Goal: Check status: Check status

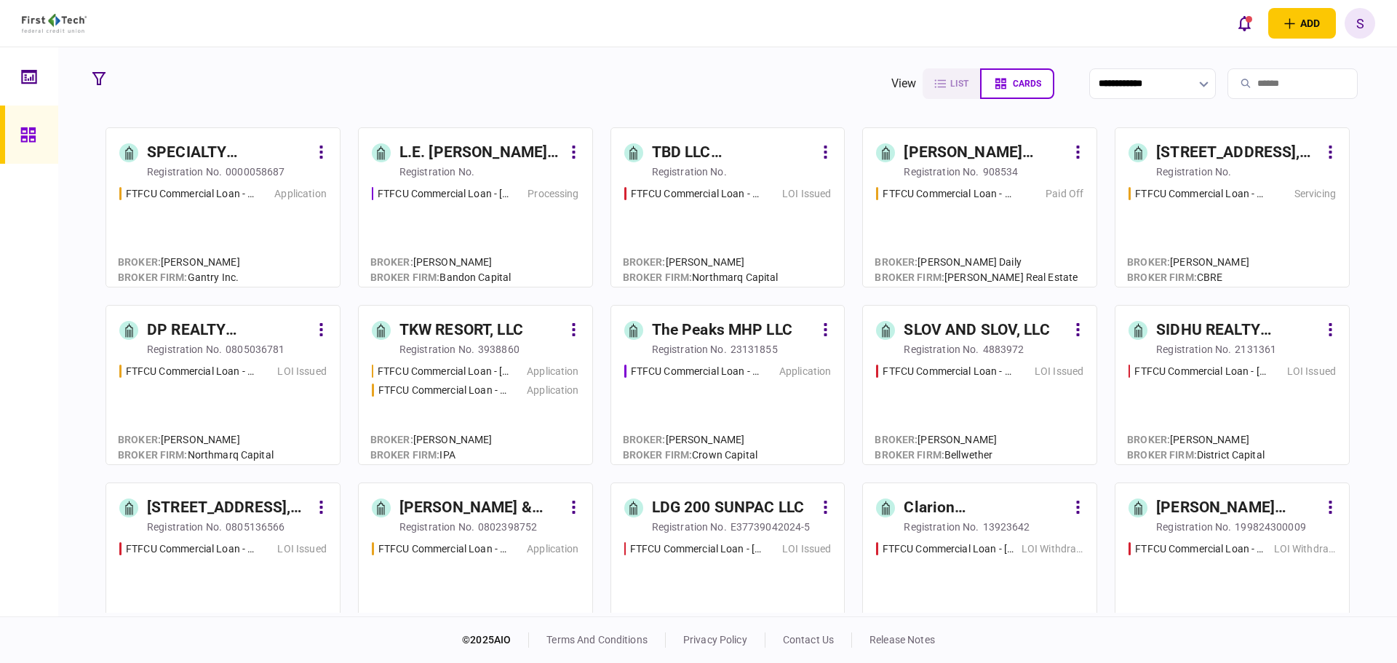
click at [1250, 88] on input "search" at bounding box center [1293, 83] width 130 height 31
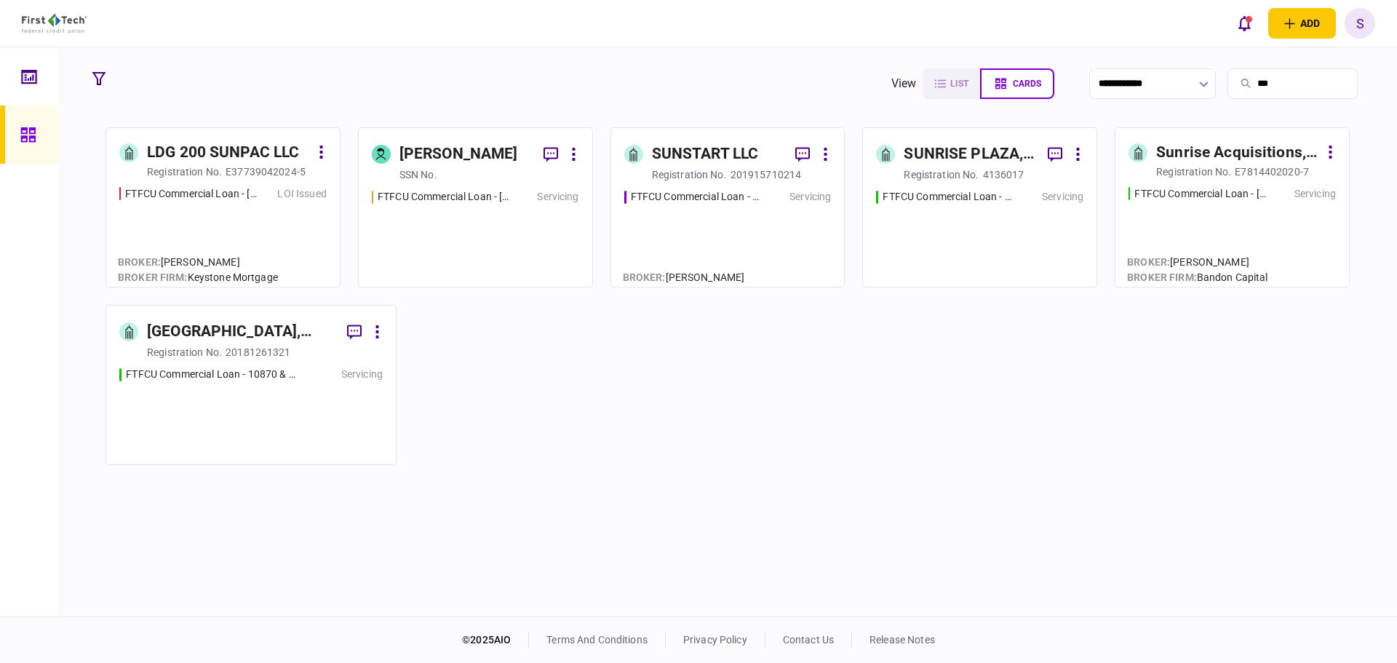
type input "***"
click at [248, 174] on div "E37739042024-5" at bounding box center [266, 171] width 80 height 15
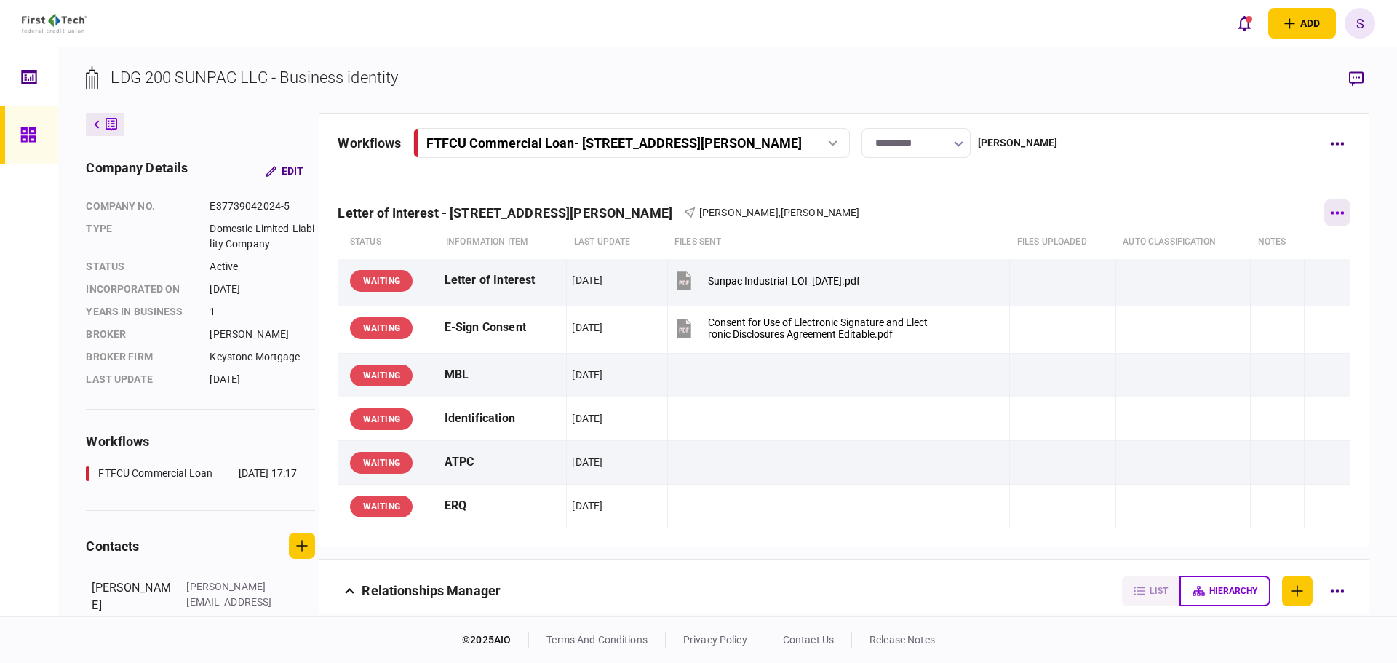
click at [1342, 216] on button "button" at bounding box center [1338, 212] width 26 height 26
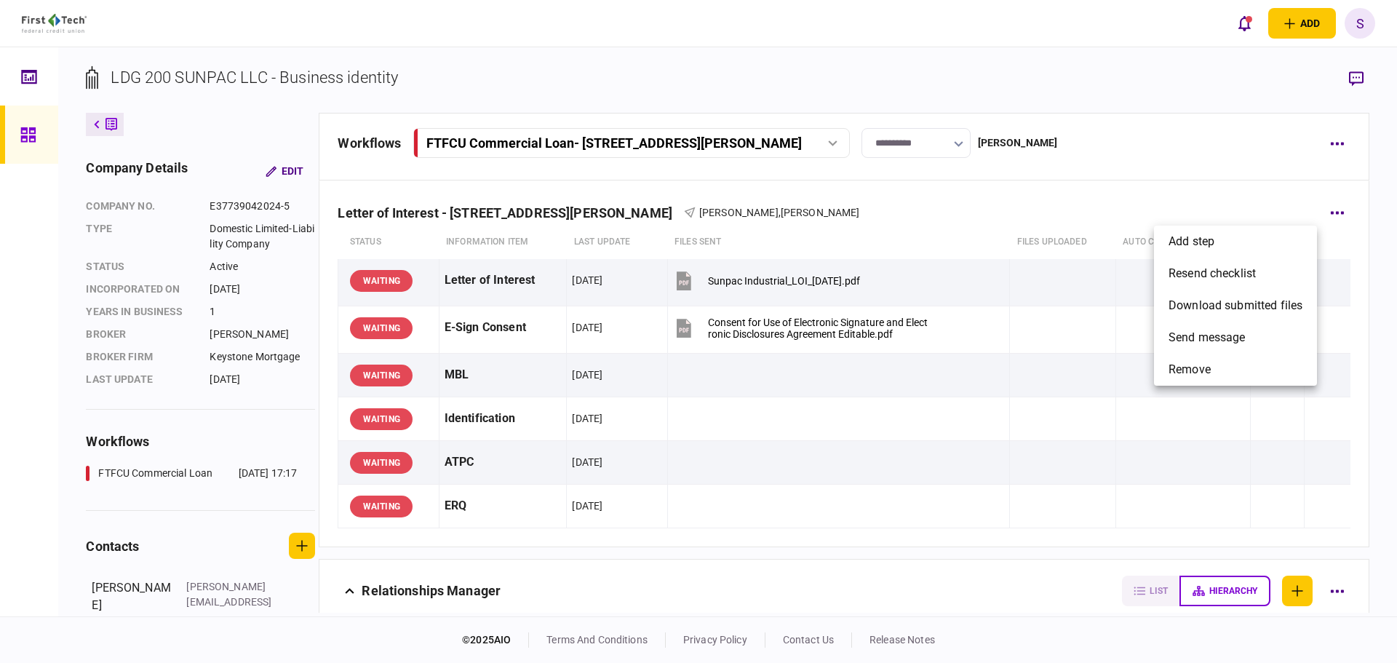
click at [1240, 167] on div at bounding box center [698, 331] width 1397 height 663
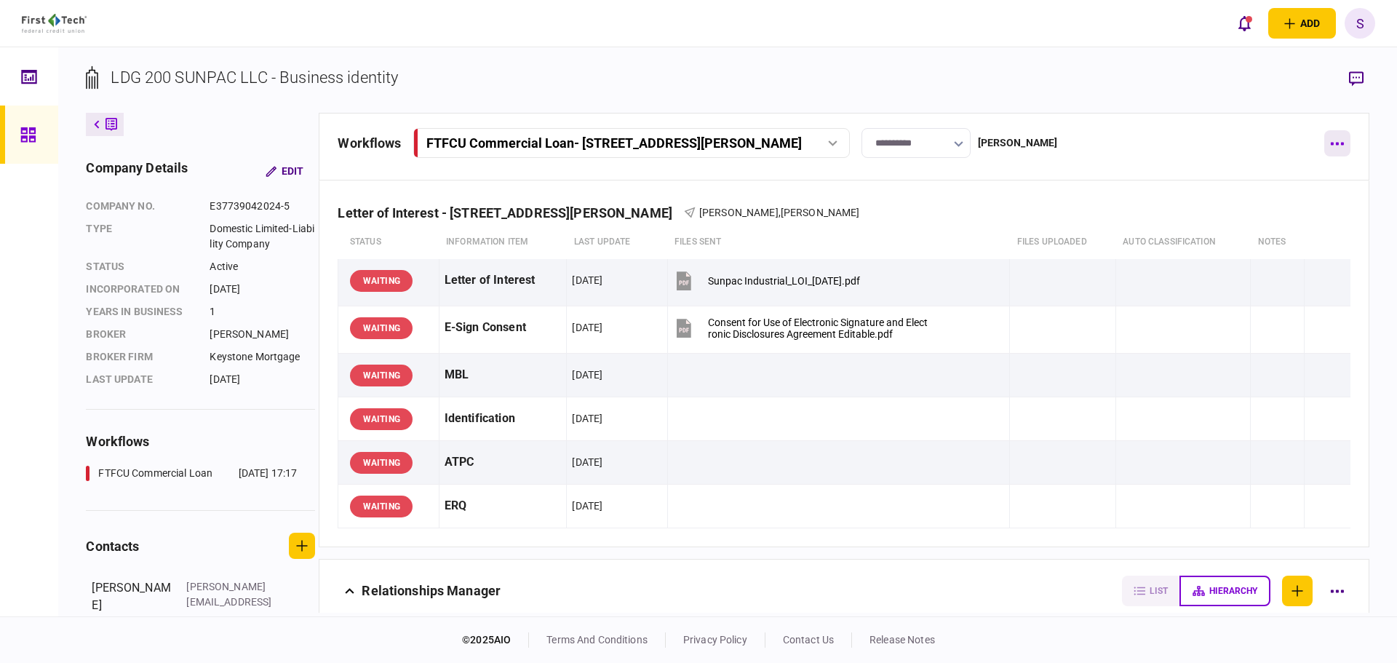
click at [1344, 143] on icon "button" at bounding box center [1337, 144] width 13 height 3
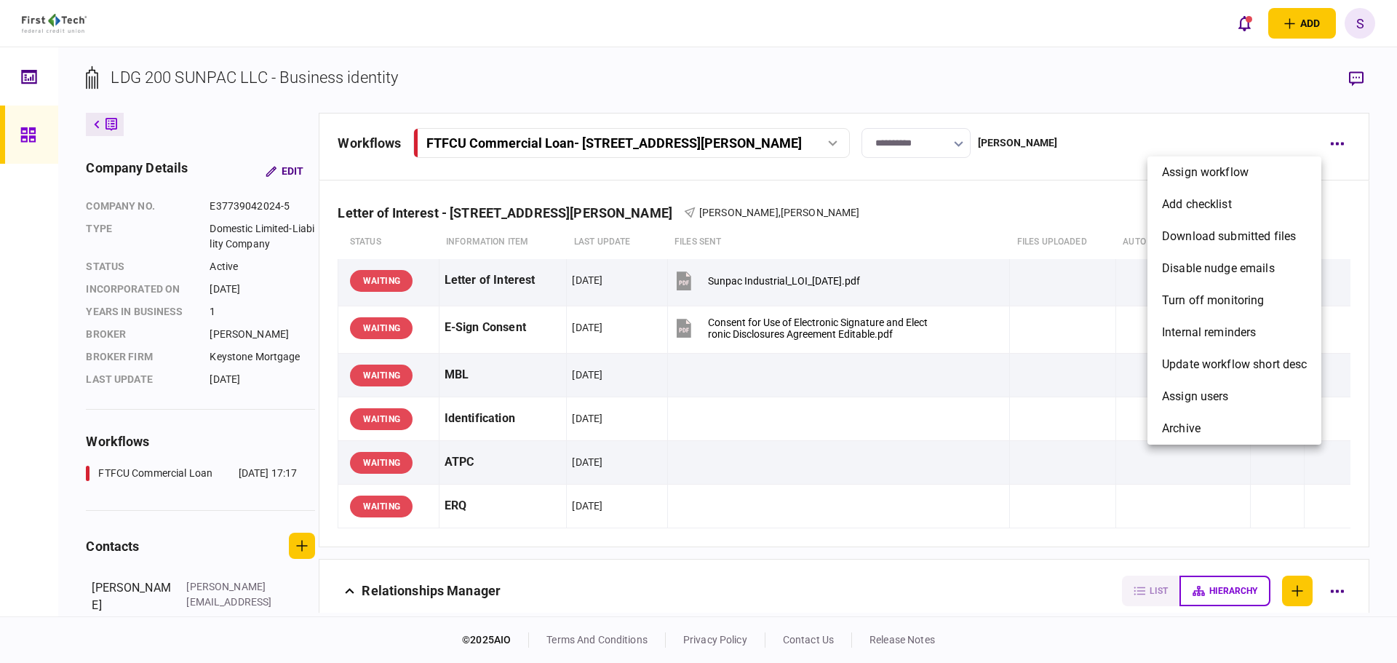
drag, startPoint x: 1090, startPoint y: 199, endPoint x: 1025, endPoint y: 175, distance: 68.7
click at [1073, 191] on div at bounding box center [698, 331] width 1397 height 663
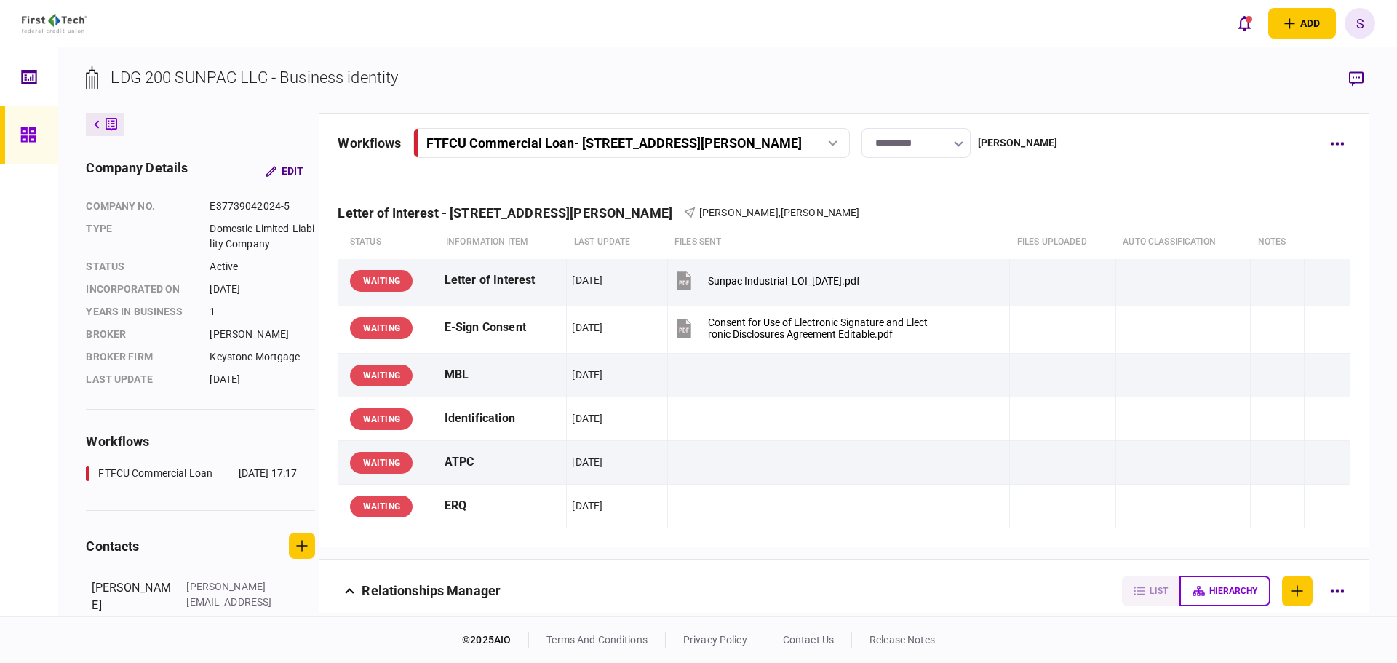
click at [964, 149] on button "button" at bounding box center [958, 144] width 9 height 12
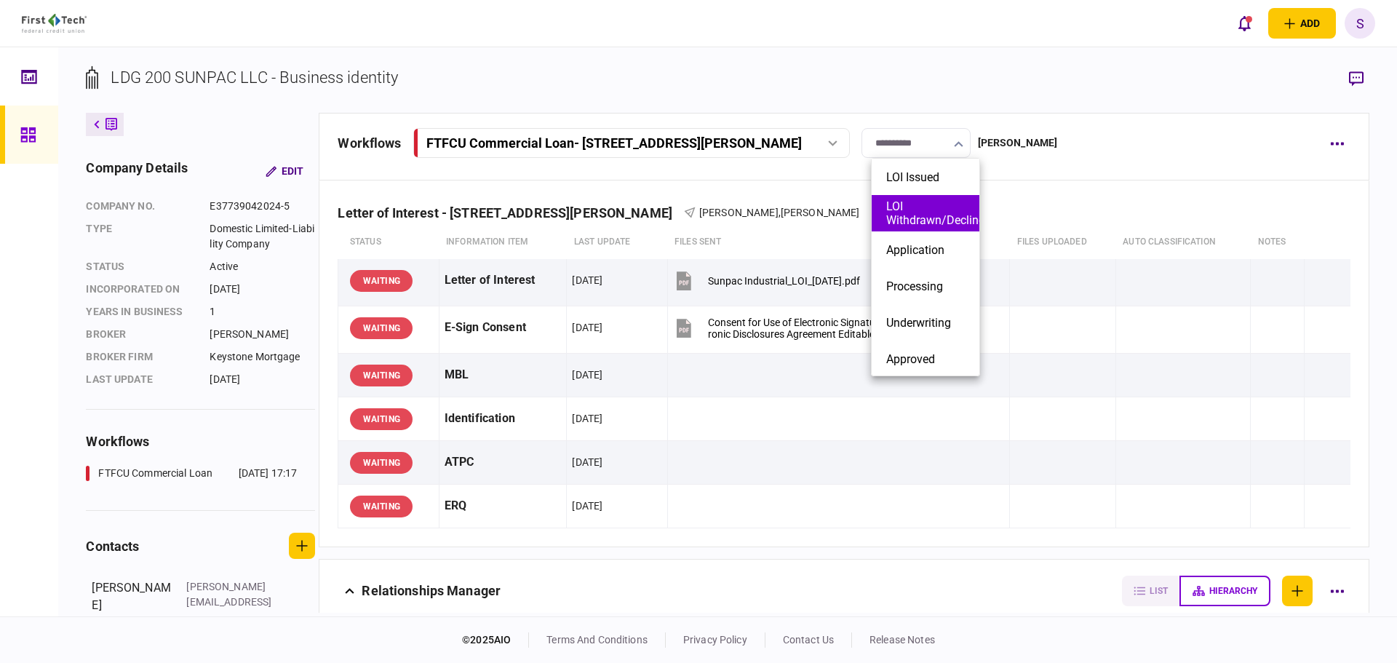
click at [925, 207] on button "LOI Withdrawn/Declined" at bounding box center [925, 213] width 79 height 28
type input "**********"
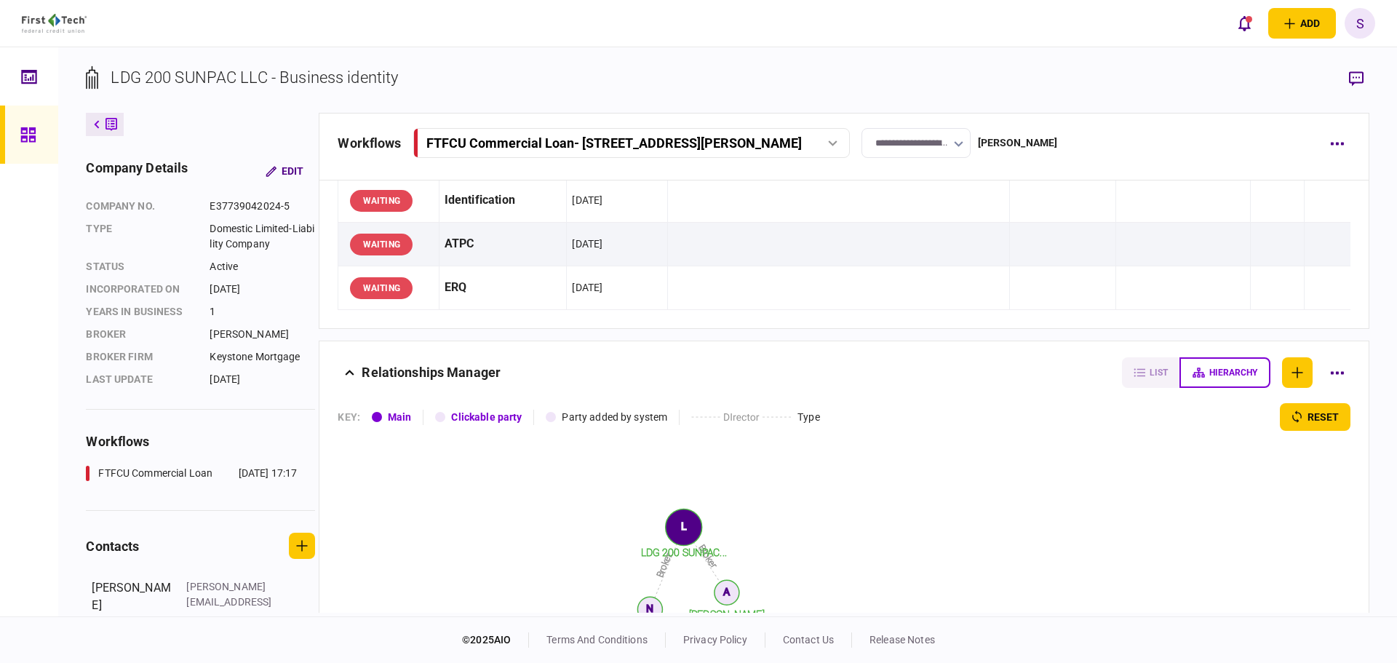
scroll to position [127, 0]
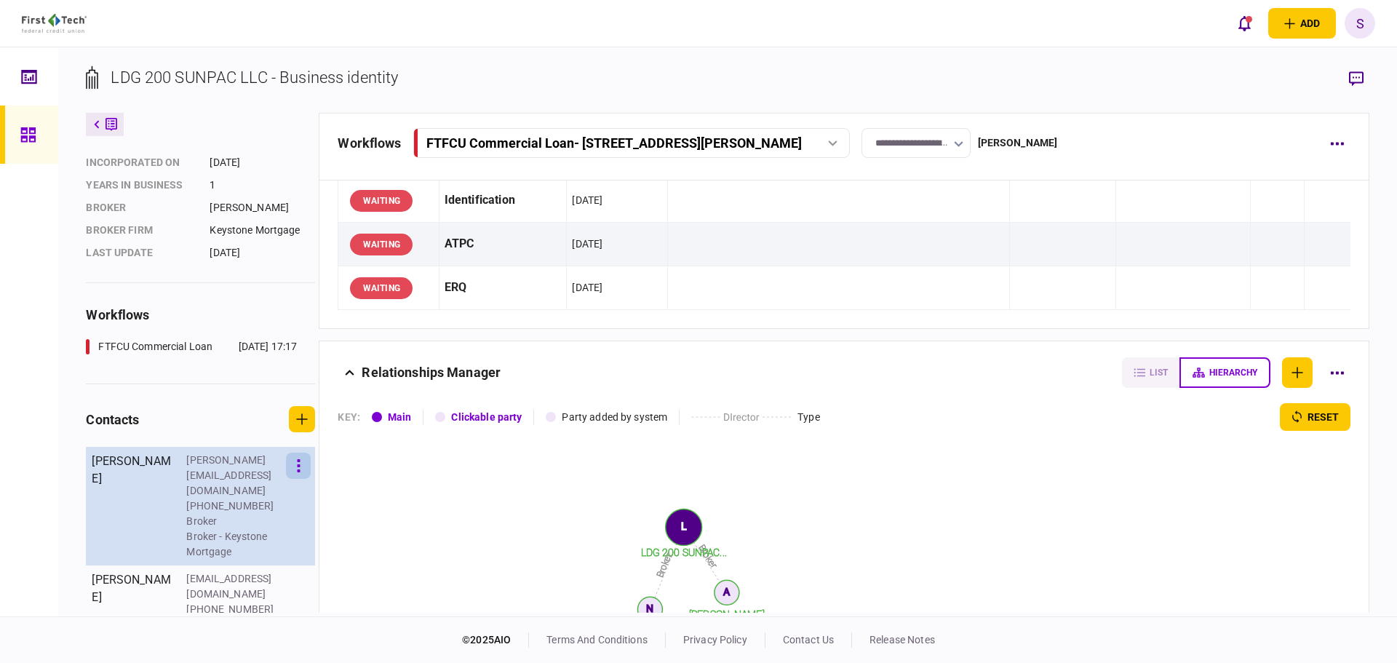
click at [301, 459] on icon "button" at bounding box center [299, 466] width 4 height 14
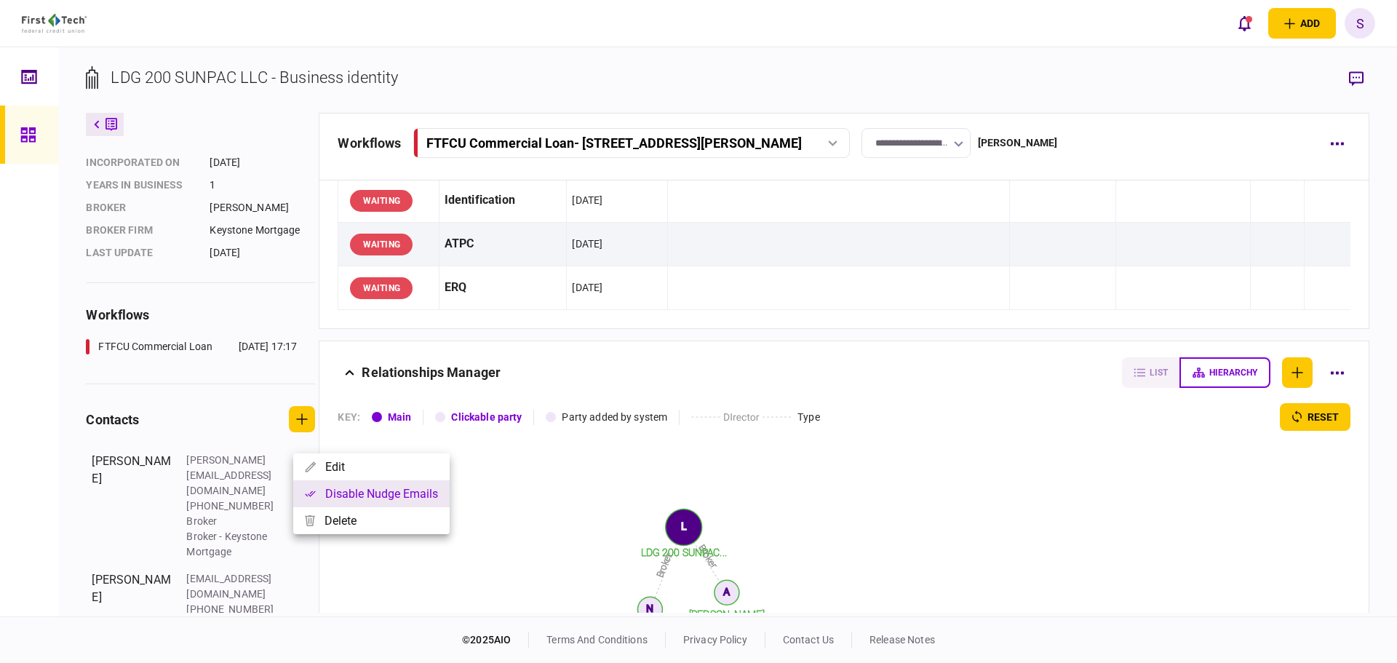
click at [342, 494] on button "Disable nudge emails" at bounding box center [371, 493] width 156 height 27
click at [378, 565] on div at bounding box center [698, 331] width 1397 height 663
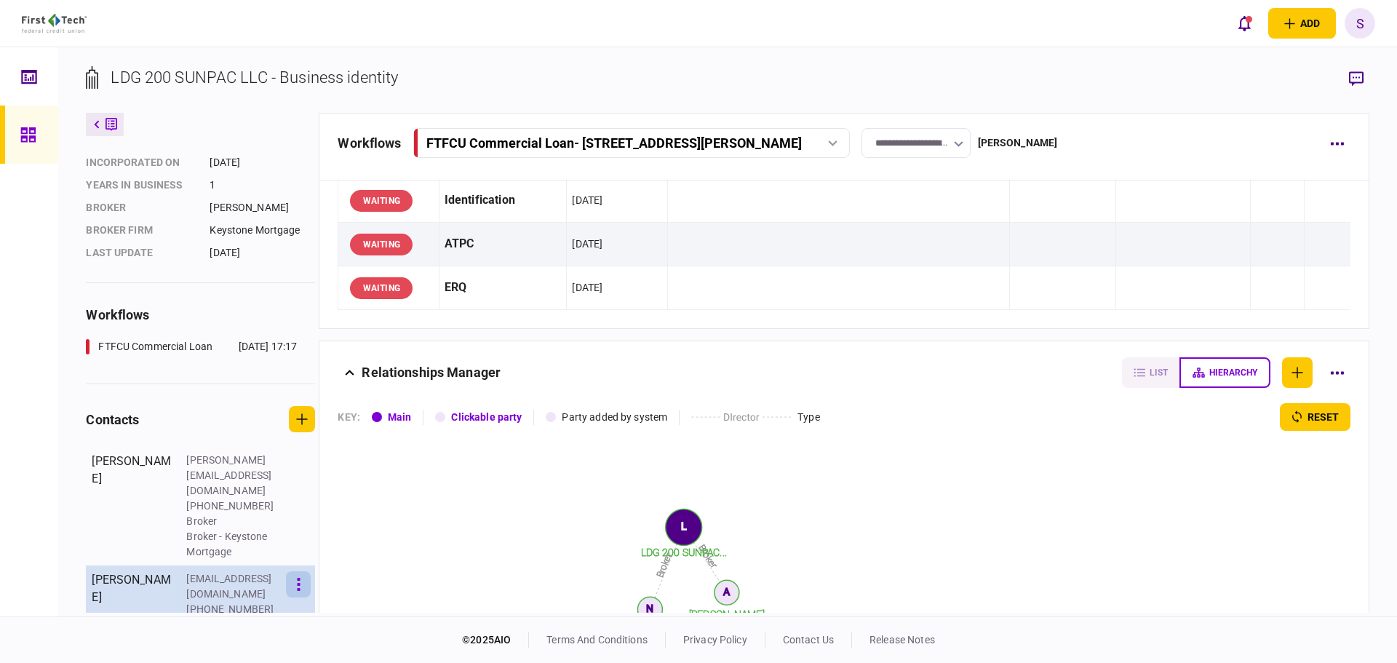
click at [309, 571] on button "button" at bounding box center [298, 584] width 25 height 26
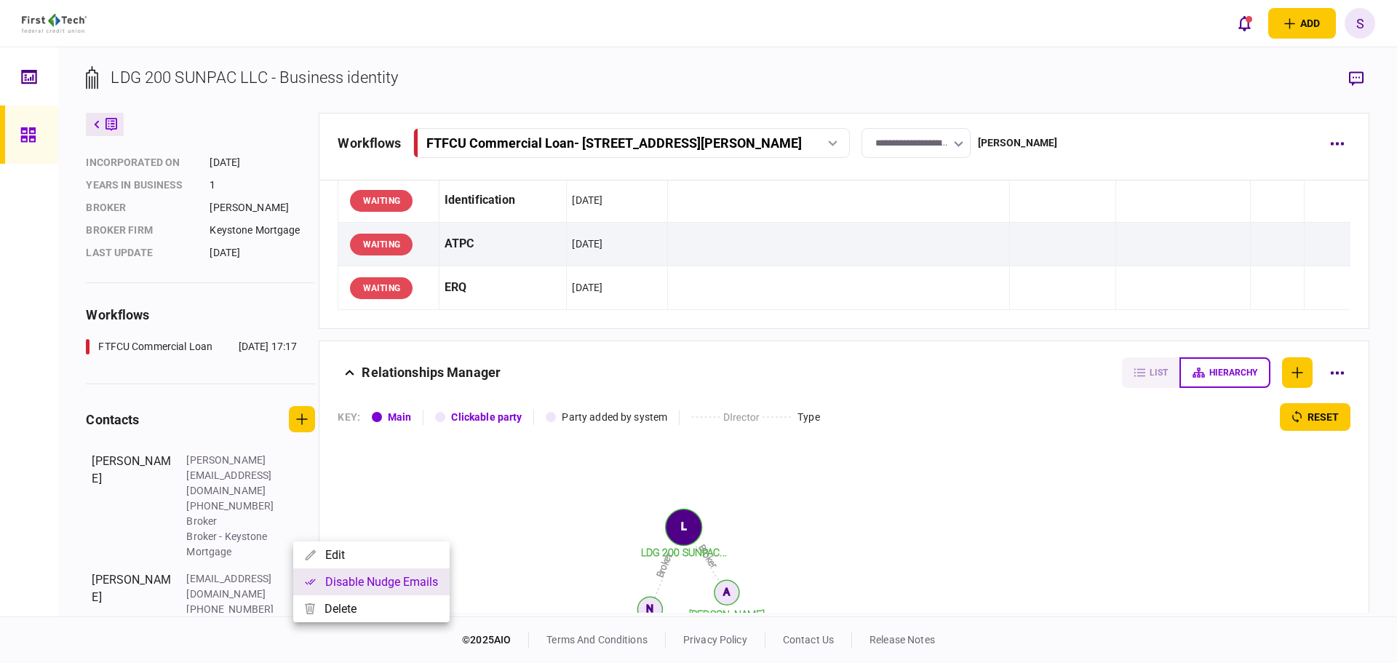
click at [354, 575] on button "Disable nudge emails" at bounding box center [371, 581] width 156 height 27
click at [475, 486] on div at bounding box center [698, 331] width 1397 height 663
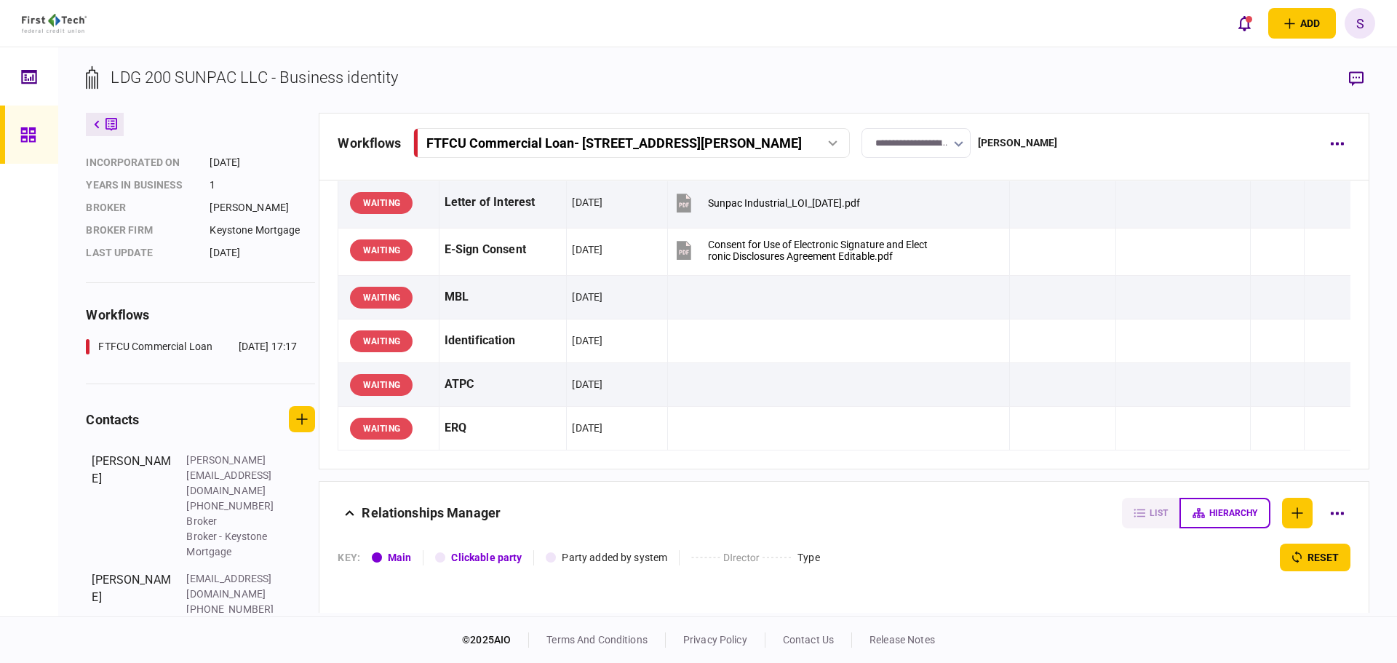
scroll to position [0, 0]
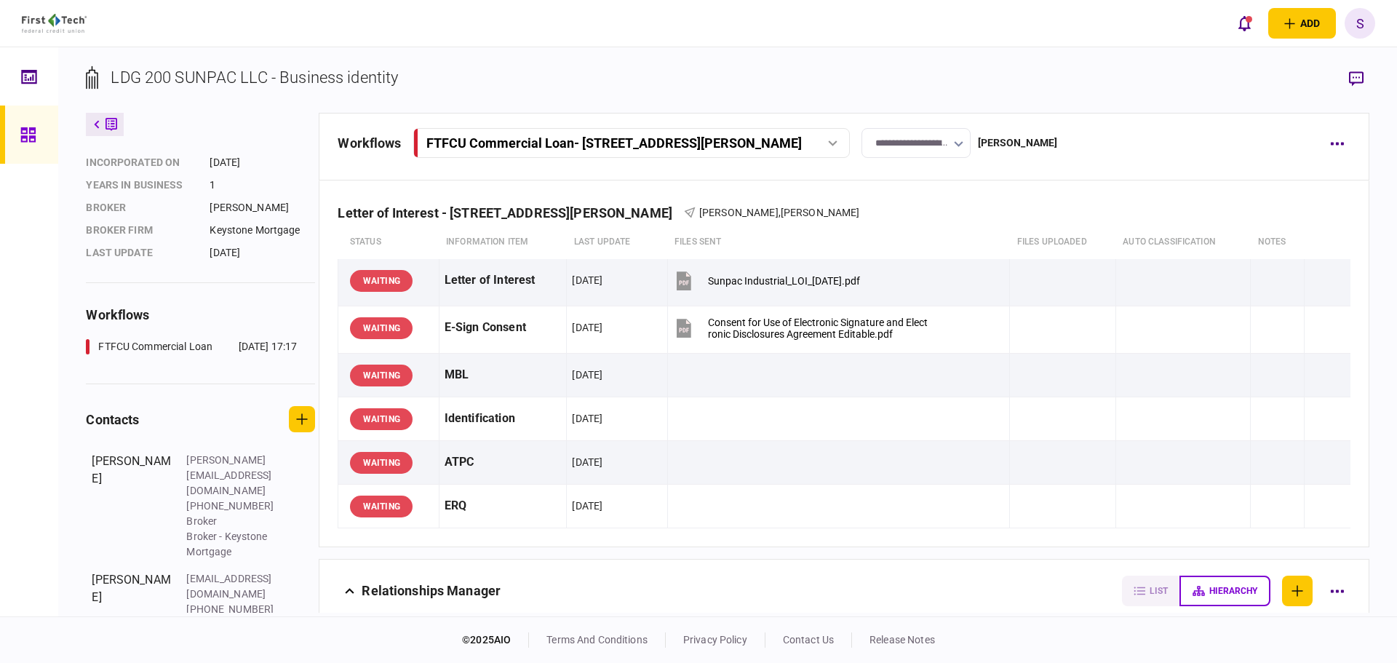
click at [45, 497] on div at bounding box center [29, 331] width 58 height 569
